Goal: Task Accomplishment & Management: Complete application form

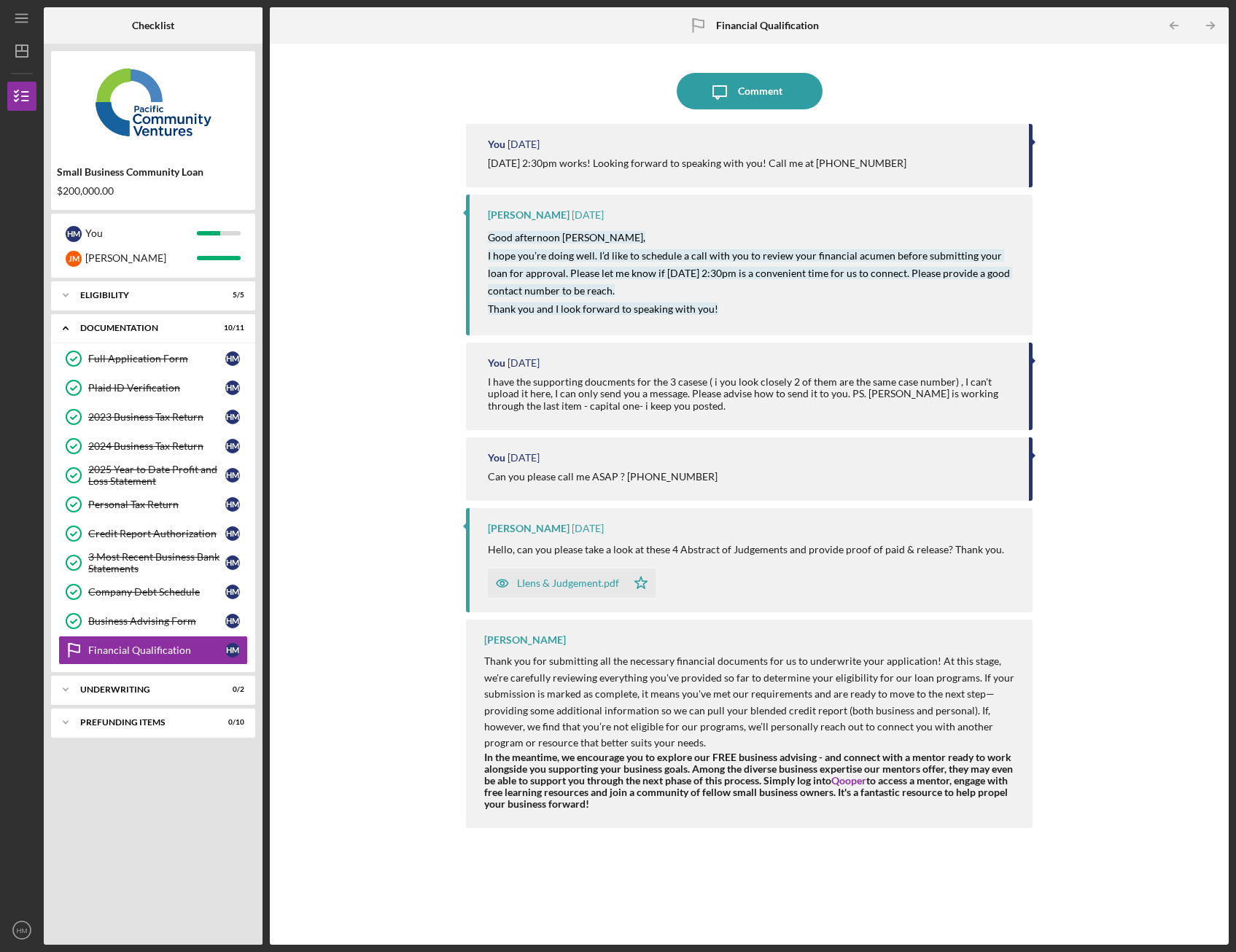
click at [1167, 380] on div "Icon/Message Comment You [DATE] [DATE] 2:30pm works! Looking forward to speakin…" at bounding box center [749, 494] width 945 height 887
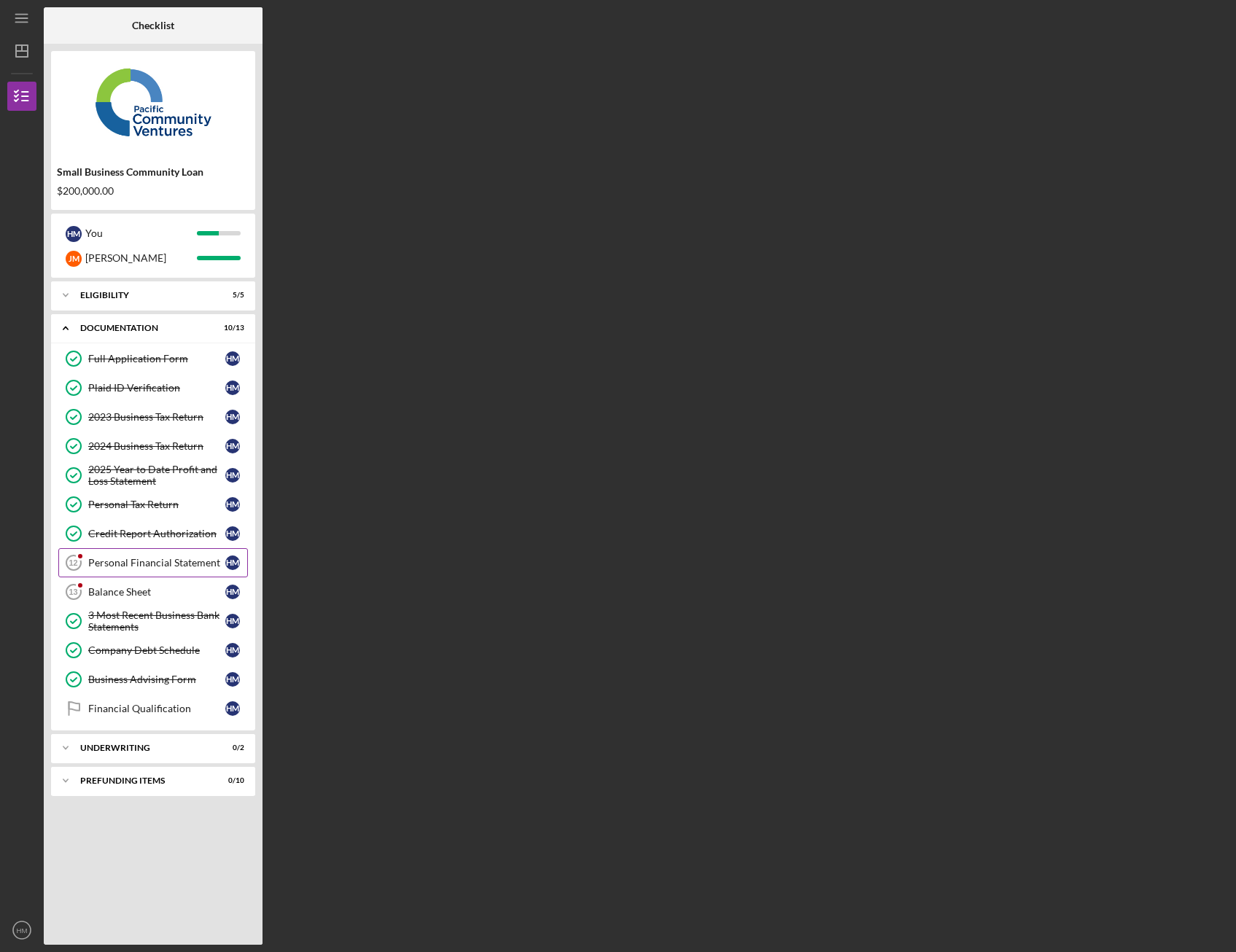
click at [197, 560] on div "Personal Financial Statement" at bounding box center [156, 563] width 137 height 11
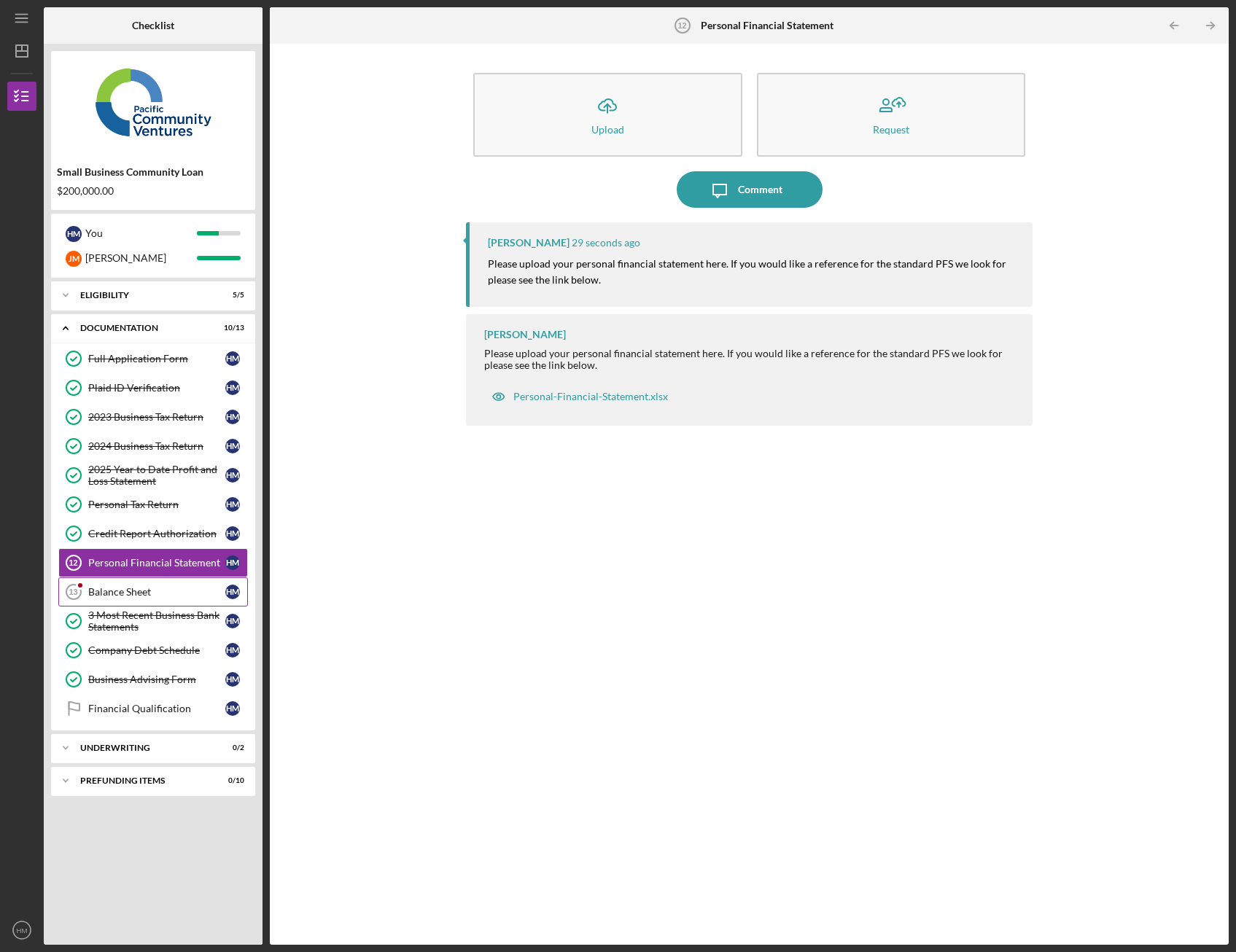
click at [167, 591] on div "Balance Sheet" at bounding box center [156, 592] width 137 height 11
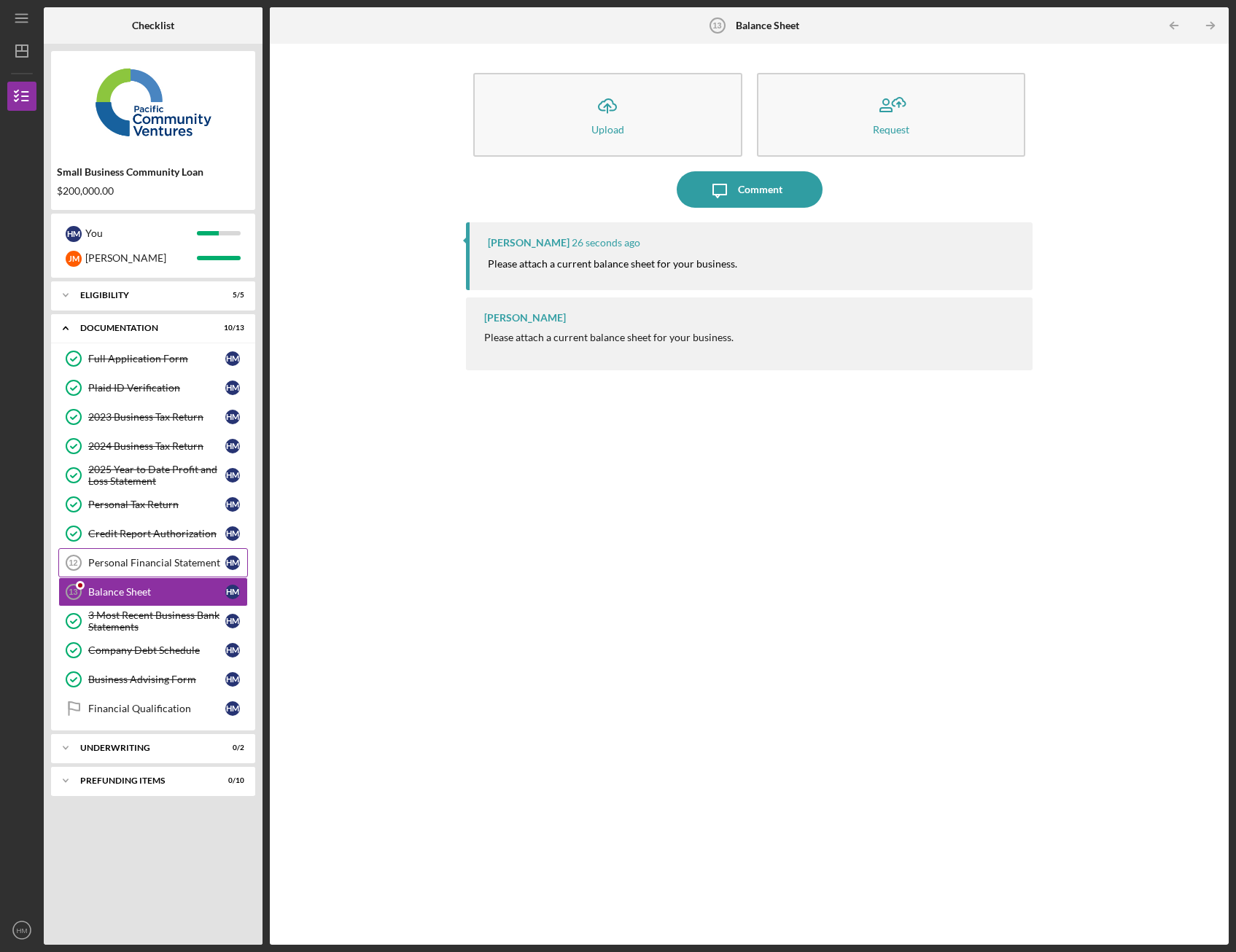
click at [182, 564] on div "Personal Financial Statement" at bounding box center [156, 563] width 137 height 11
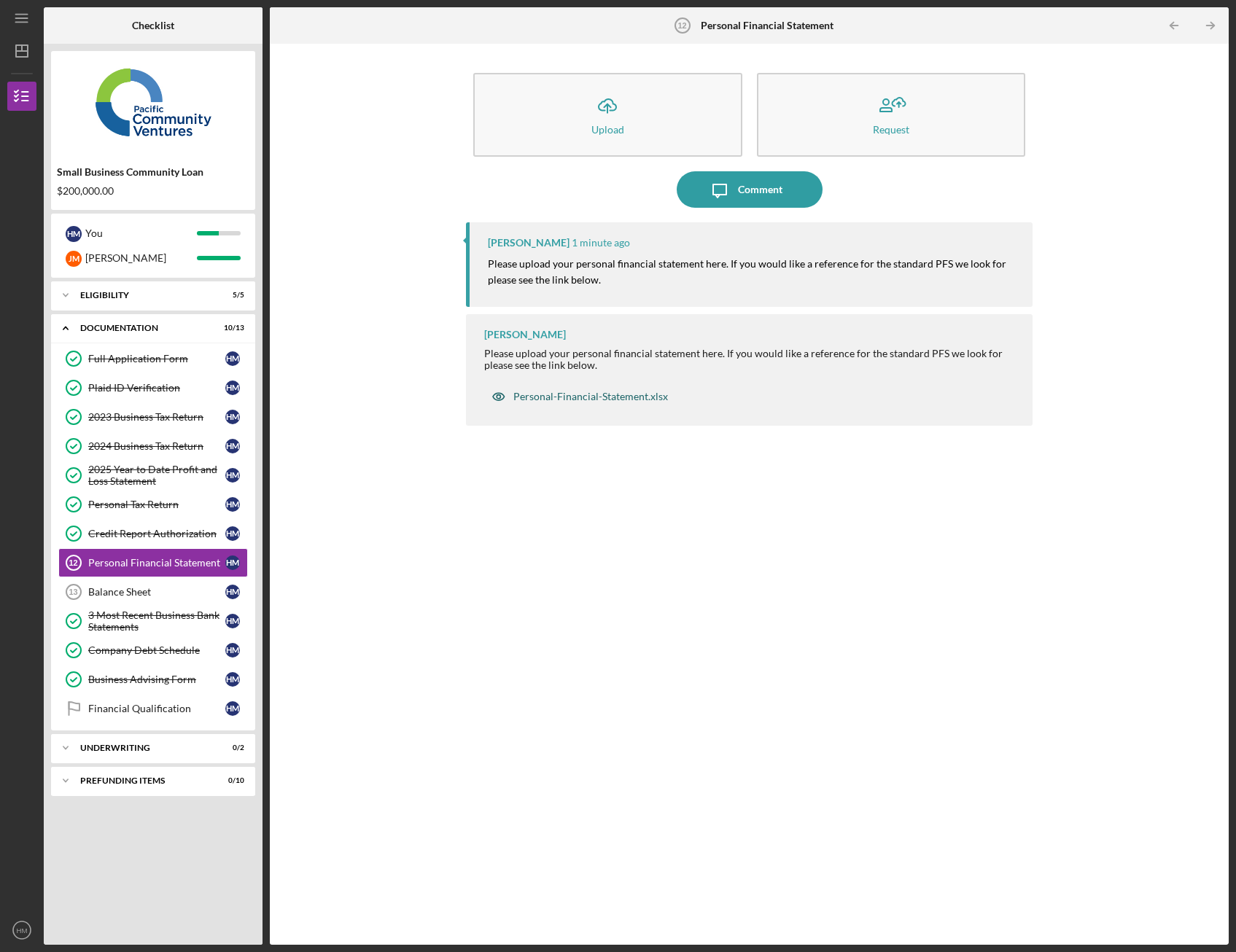
click at [640, 400] on div "Personal-Financial-Statement.xlsx" at bounding box center [590, 397] width 154 height 11
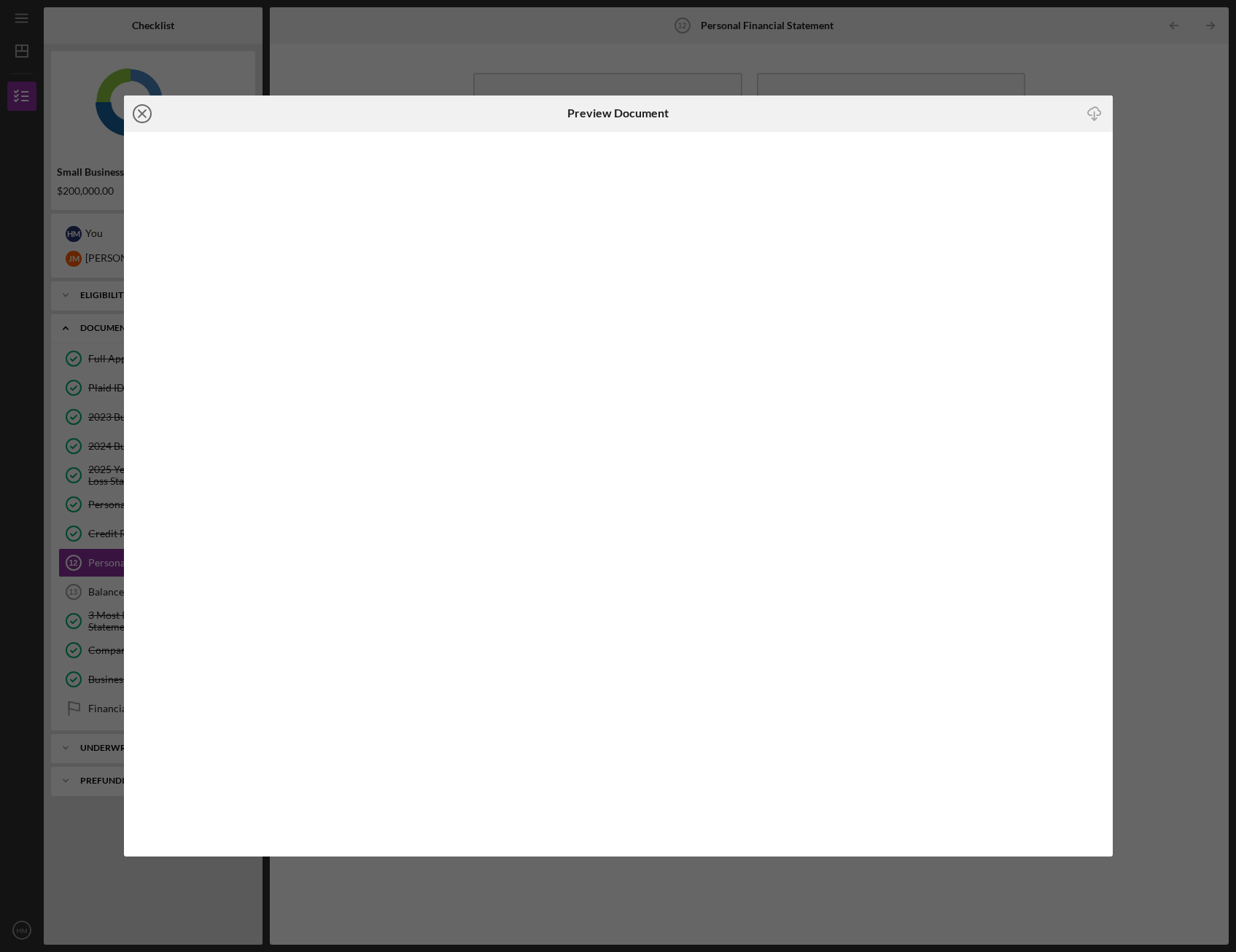
click at [142, 105] on circle at bounding box center [142, 114] width 17 height 17
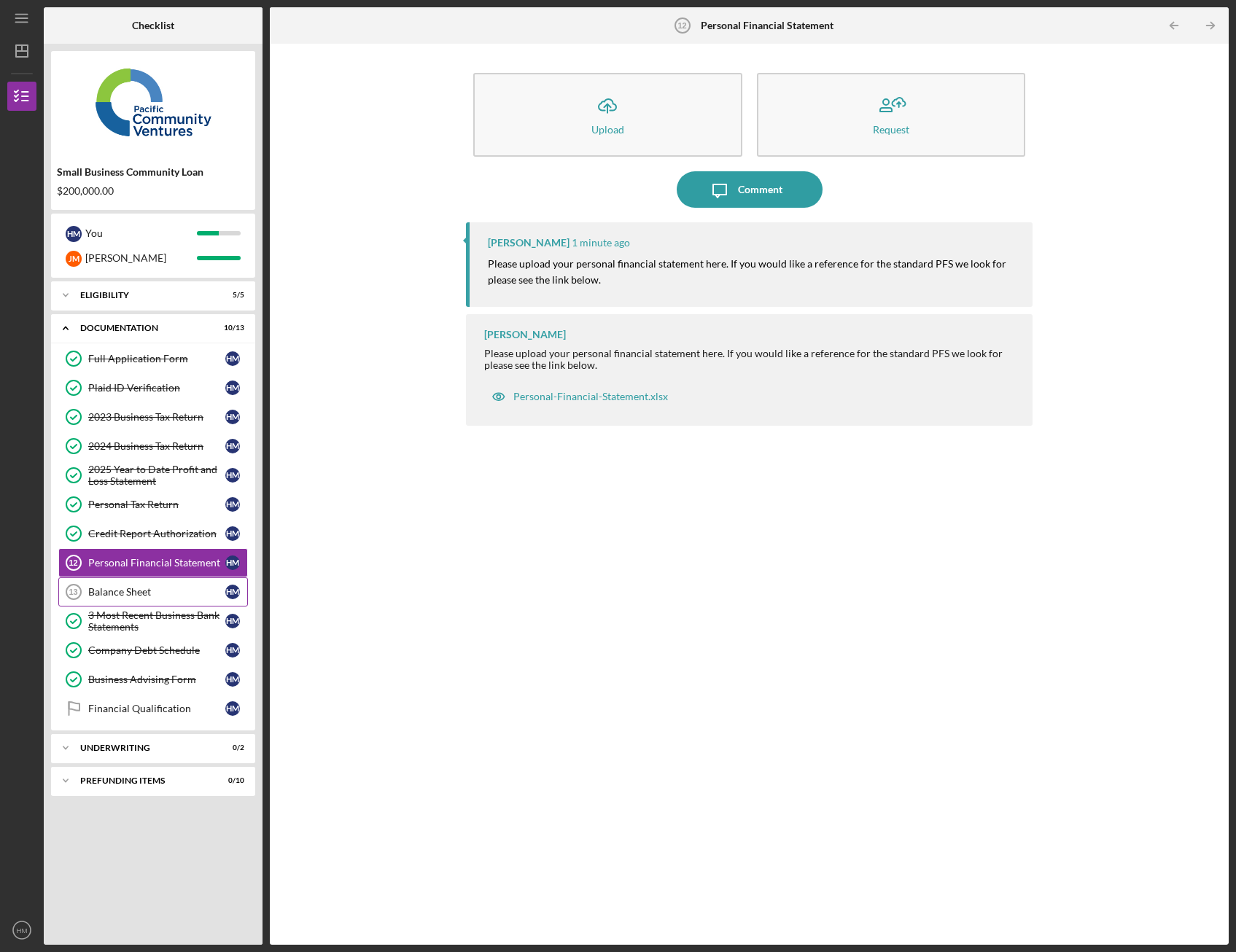
click at [188, 581] on link "Balance Sheet 13 Balance Sheet H M" at bounding box center [153, 592] width 190 height 29
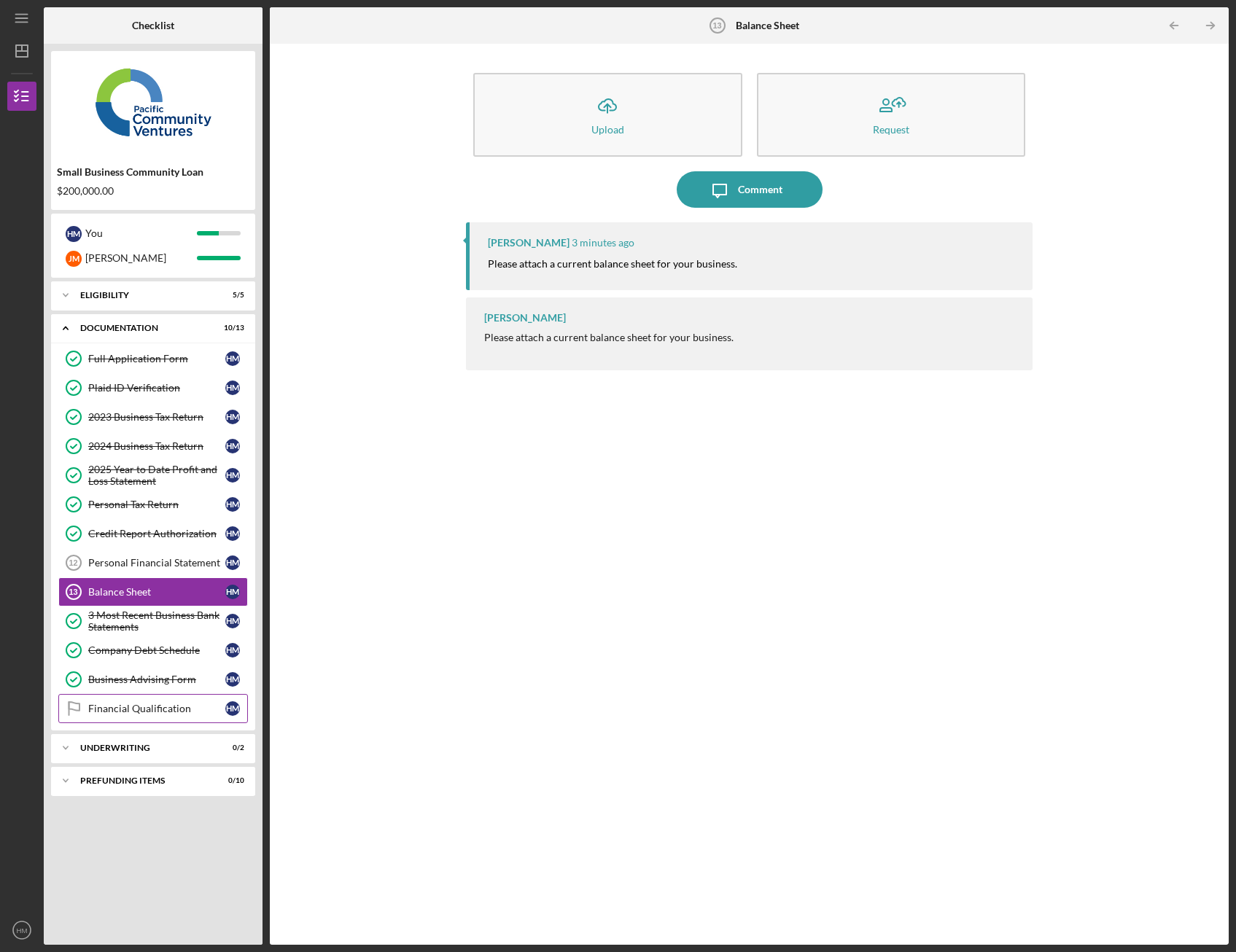
click at [197, 705] on div "Financial Qualification" at bounding box center [156, 709] width 137 height 11
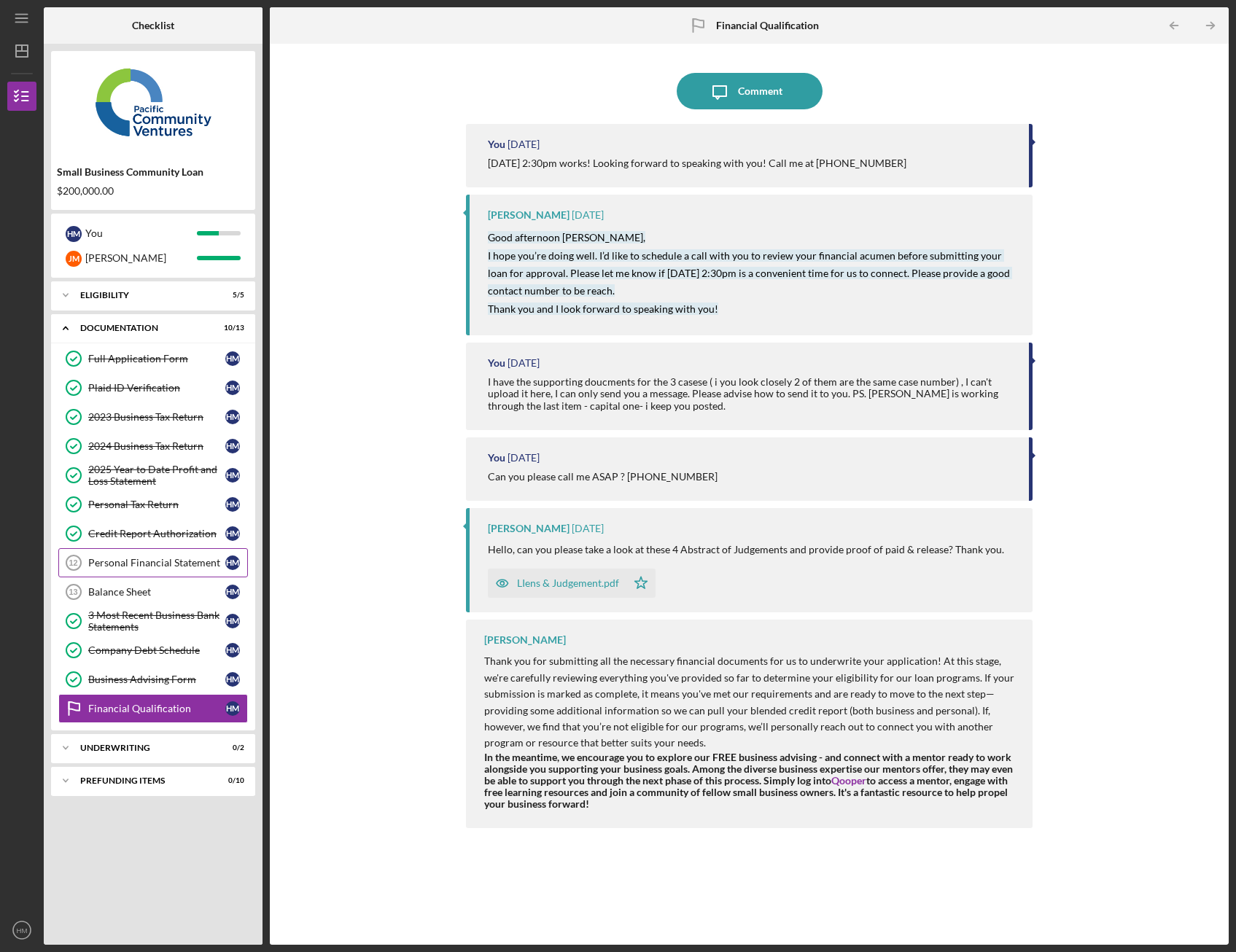
click at [197, 562] on div "Personal Financial Statement" at bounding box center [156, 563] width 137 height 11
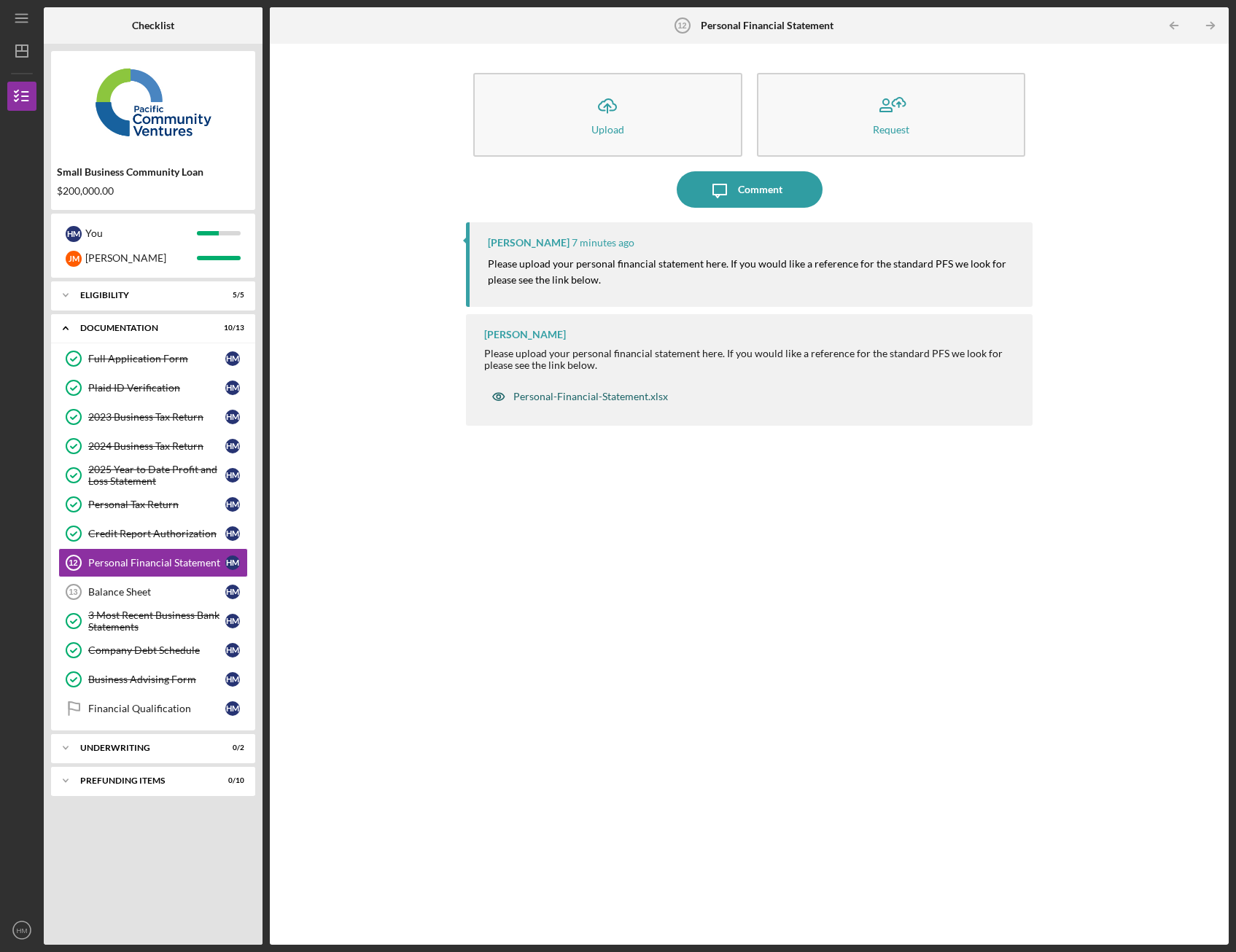
click at [590, 396] on div "Personal-Financial-Statement.xlsx" at bounding box center [590, 397] width 154 height 11
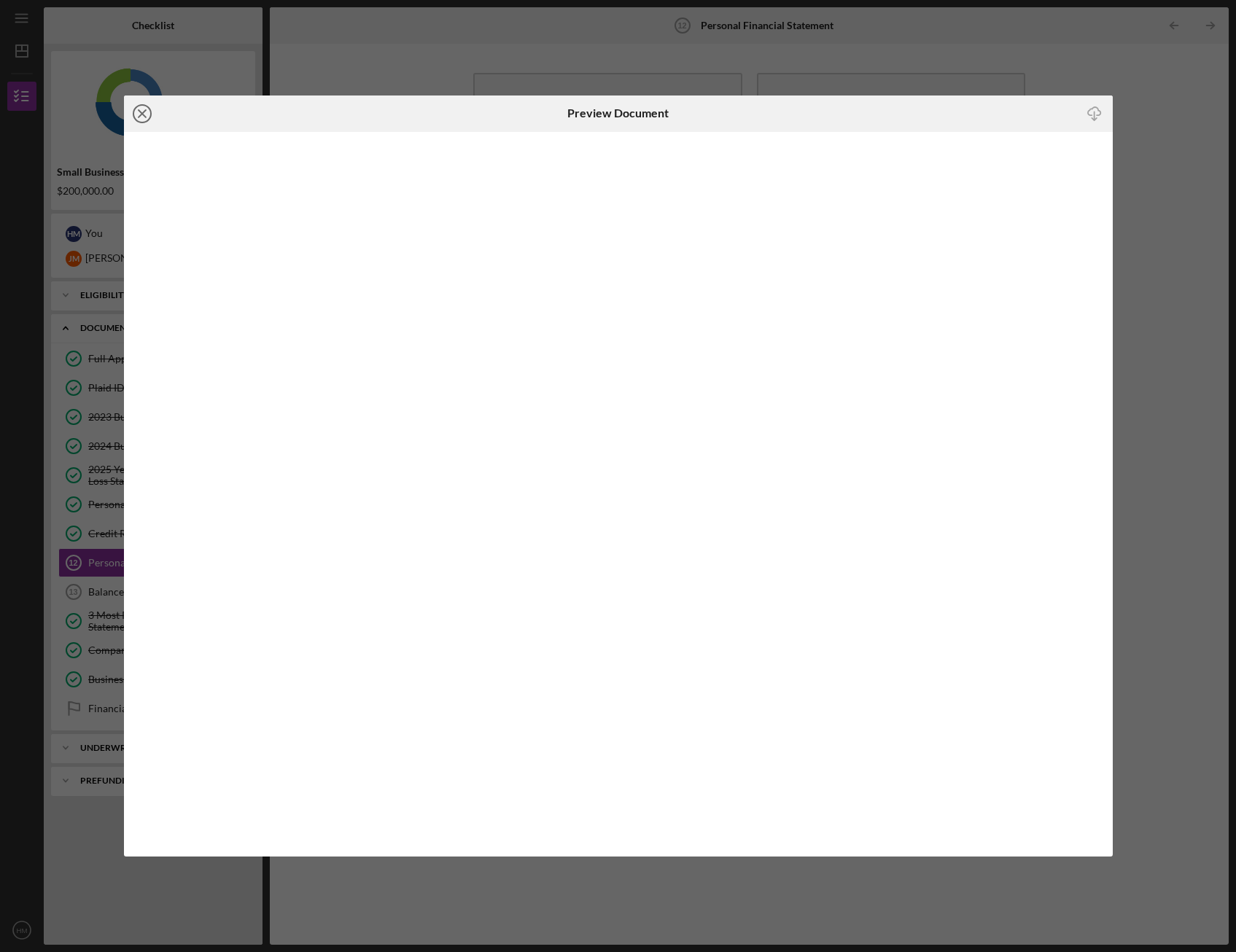
click at [134, 108] on circle at bounding box center [142, 114] width 17 height 17
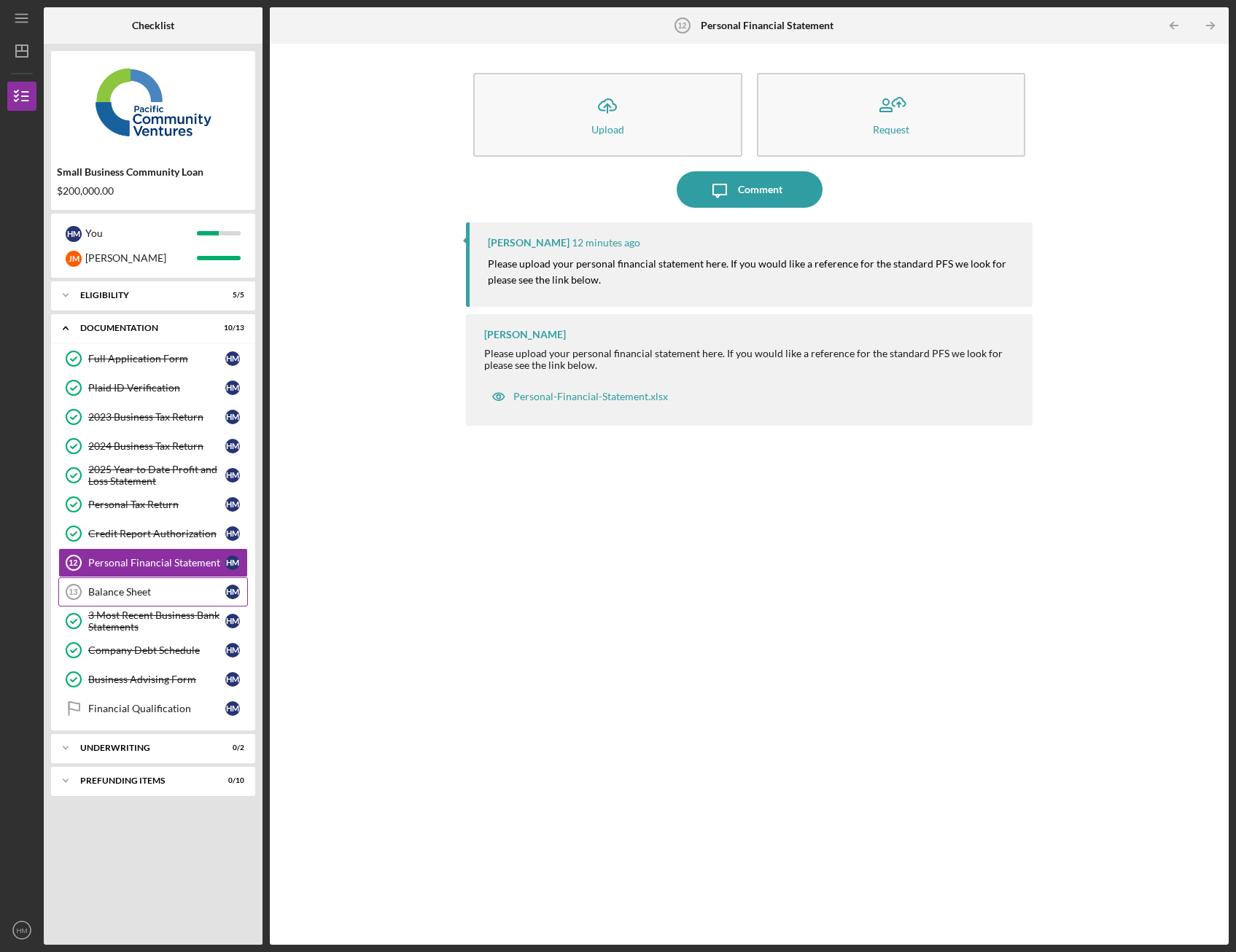
click at [187, 586] on div "Balance Sheet" at bounding box center [156, 592] width 137 height 11
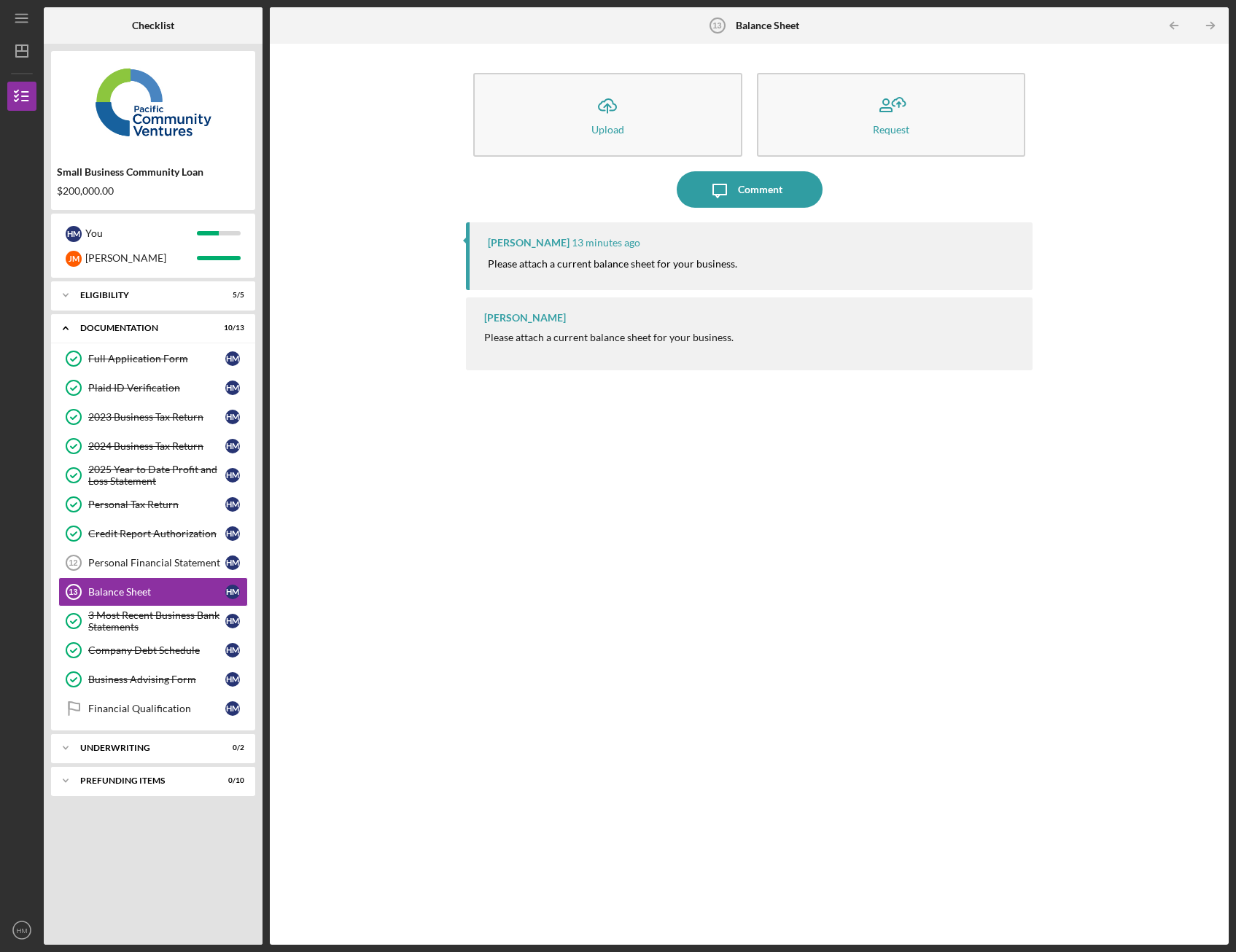
click at [696, 337] on div "Please attach a current balance sheet for your business." at bounding box center [609, 337] width 249 height 11
click at [208, 565] on div "Personal Financial Statement" at bounding box center [156, 563] width 137 height 11
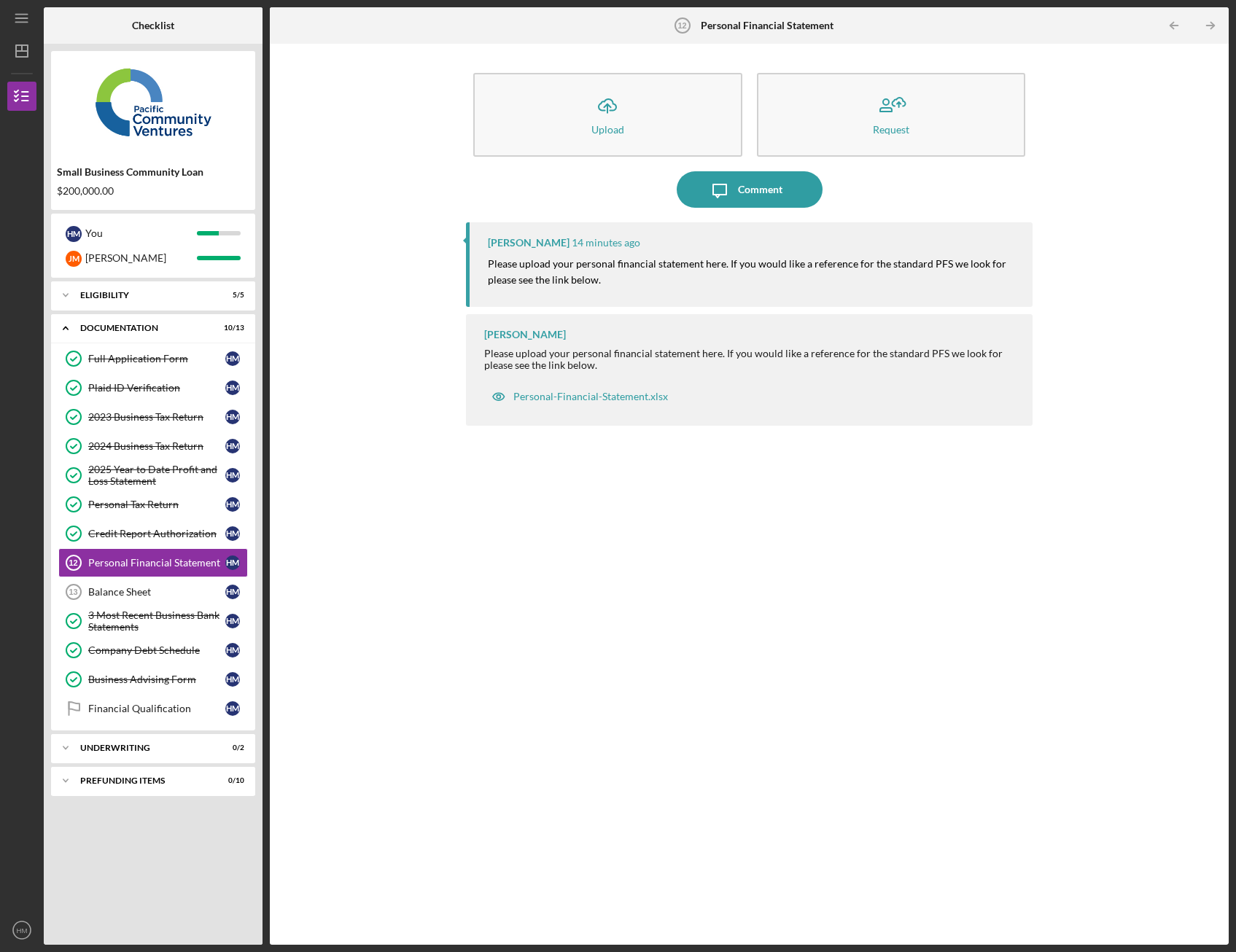
click at [656, 361] on div "Please upload your personal financial statement here. If you would like a refer…" at bounding box center [751, 359] width 534 height 23
click at [659, 555] on div "Raymond Ko 14 minutes ago Please upload your personal financial statement here.…" at bounding box center [749, 573] width 567 height 701
click at [705, 533] on div "Raymond Ko 14 minutes ago Please upload your personal financial statement here.…" at bounding box center [749, 573] width 567 height 701
